Goal: Information Seeking & Learning: Learn about a topic

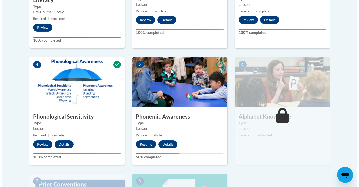
scroll to position [236, 0]
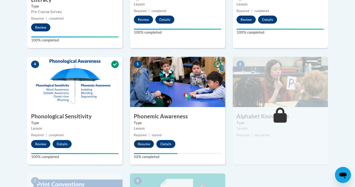
click at [140, 145] on button "Resume" at bounding box center [144, 144] width 20 height 8
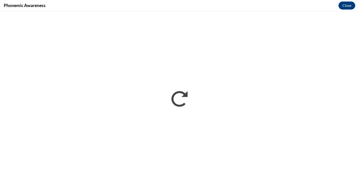
scroll to position [0, 0]
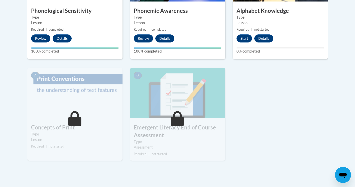
scroll to position [342, 0]
